Goal: Find specific page/section: Find specific page/section

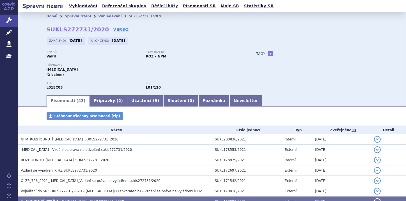
scroll to position [45, 0]
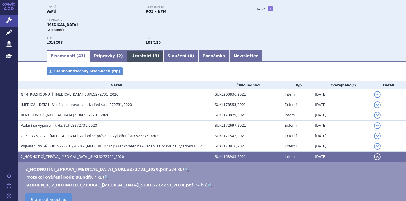
click at [136, 56] on link "Účastníci ( 9 )" at bounding box center [145, 56] width 36 height 11
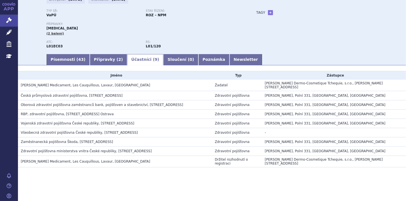
scroll to position [37, 0]
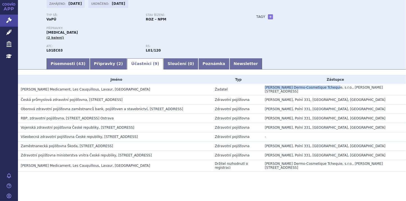
drag, startPoint x: 267, startPoint y: 89, endPoint x: 329, endPoint y: 89, distance: 61.5
click at [329, 89] on span "[PERSON_NAME] Dermo-Cosmetique Tchequie, s.r.o., [PERSON_NAME][STREET_ADDRESS]" at bounding box center [324, 90] width 118 height 8
copy span "[PERSON_NAME] Dermo-Cosmetique Tchequie"
click at [256, 90] on td "Žadatel" at bounding box center [237, 90] width 50 height 12
drag, startPoint x: 21, startPoint y: 88, endPoint x: 58, endPoint y: 87, distance: 36.8
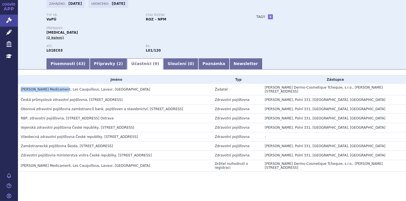
click at [58, 88] on span "[PERSON_NAME] Medicament, Les Cauquillous, Lavaur, [GEOGRAPHIC_DATA]" at bounding box center [85, 90] width 129 height 4
drag, startPoint x: 267, startPoint y: 90, endPoint x: 284, endPoint y: 88, distance: 17.2
click at [284, 88] on span "[PERSON_NAME] Dermo-Cosmetique Tchequie, s.r.o., [PERSON_NAME][STREET_ADDRESS]" at bounding box center [324, 90] width 118 height 8
copy span "[PERSON_NAME]"
